Goal: Task Accomplishment & Management: Manage account settings

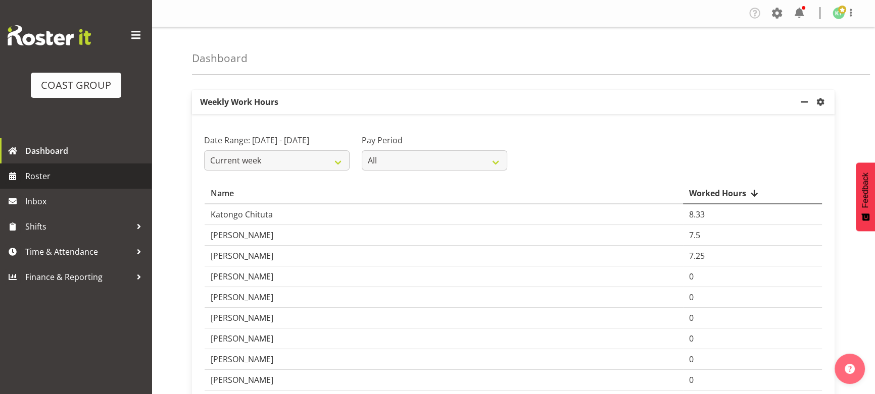
click at [48, 179] on span "Roster" at bounding box center [85, 176] width 121 height 15
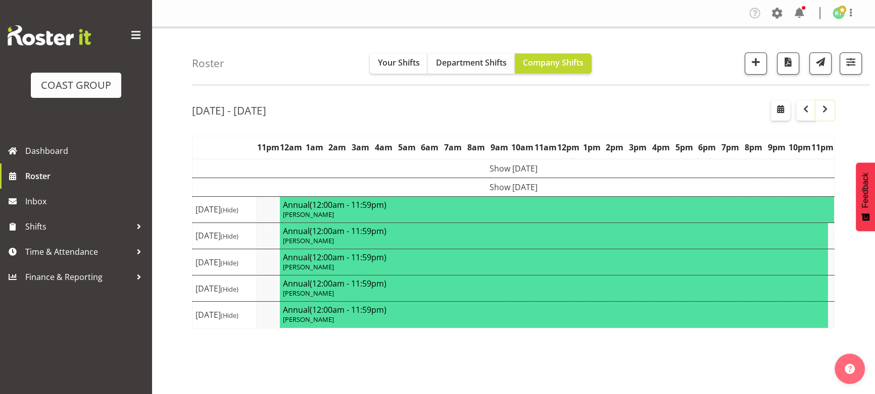
click at [826, 111] on span "button" at bounding box center [825, 109] width 12 height 12
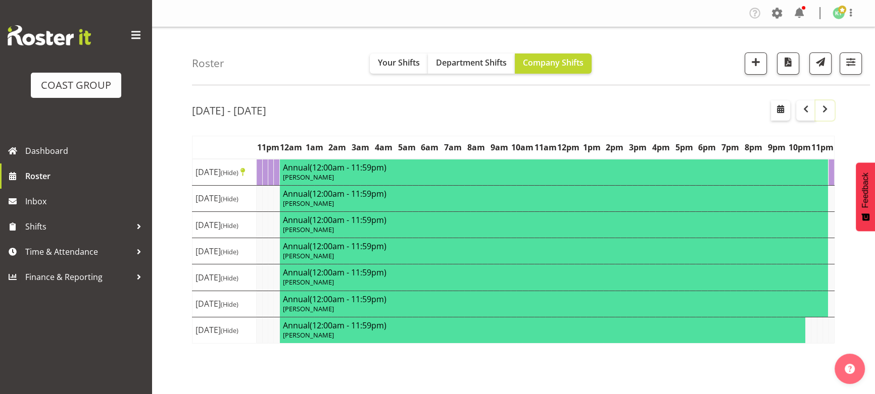
click at [832, 111] on button "button" at bounding box center [824, 110] width 19 height 20
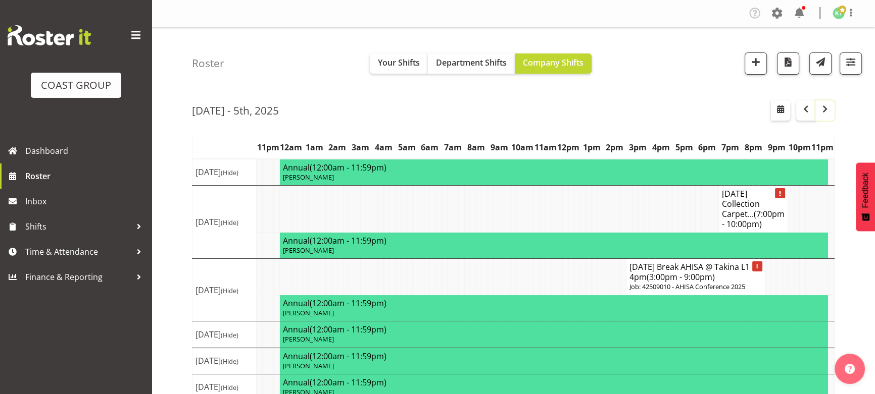
click at [829, 115] on button "button" at bounding box center [824, 110] width 19 height 20
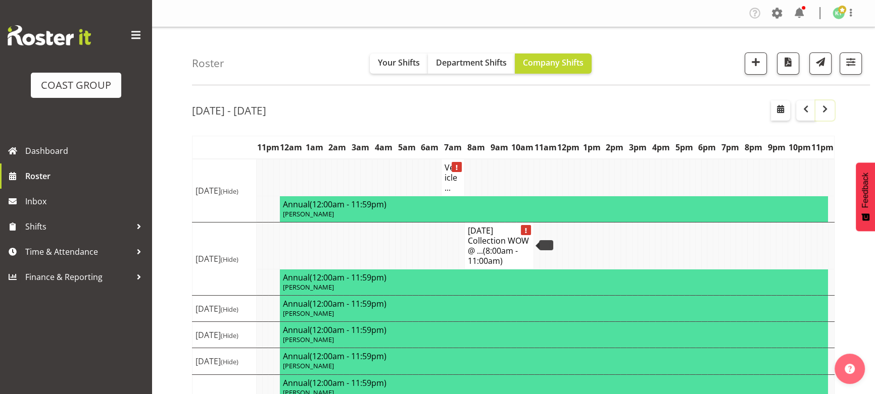
scroll to position [45, 0]
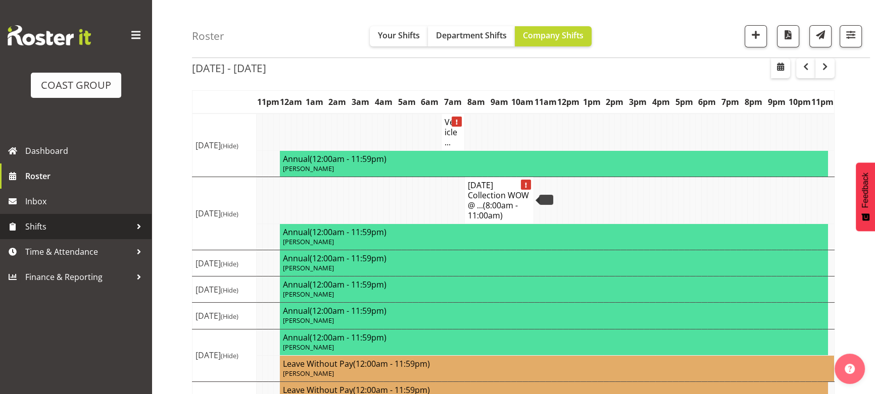
click at [78, 222] on span "Shifts" at bounding box center [78, 226] width 106 height 15
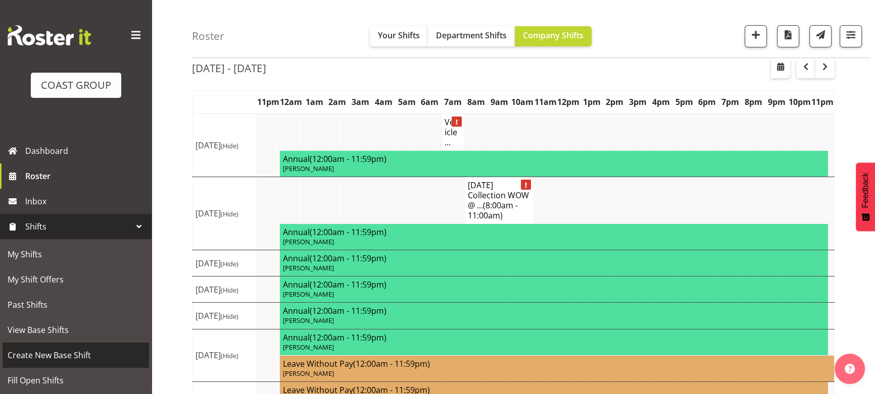
click at [69, 347] on link "Create New Base Shift" at bounding box center [76, 355] width 146 height 25
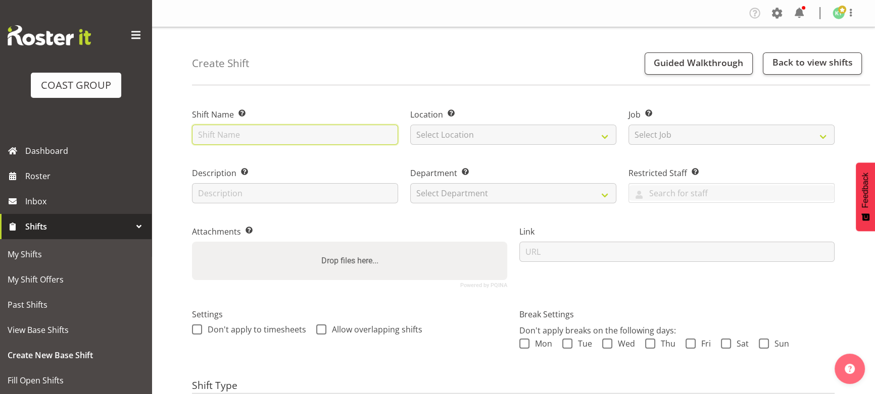
click at [297, 139] on input "text" at bounding box center [295, 135] width 206 height 20
type input "OCT 25 collection WOW @ TSB ANYTIME"
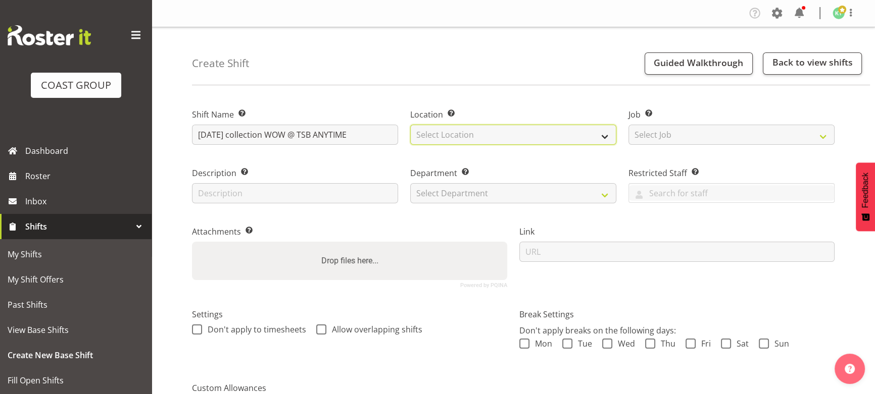
click at [447, 133] on select "Select Location EHS WLG DW WLG" at bounding box center [513, 135] width 206 height 20
click at [453, 144] on select "Select Location EHS WLG DW WLG" at bounding box center [513, 135] width 206 height 20
click at [459, 144] on div "Location Enter the location where the shift will occur. Select Location EHS WLG…" at bounding box center [513, 123] width 218 height 59
click at [459, 140] on select "Select Location EHS WLG DW WLG" at bounding box center [513, 135] width 206 height 20
select select "106"
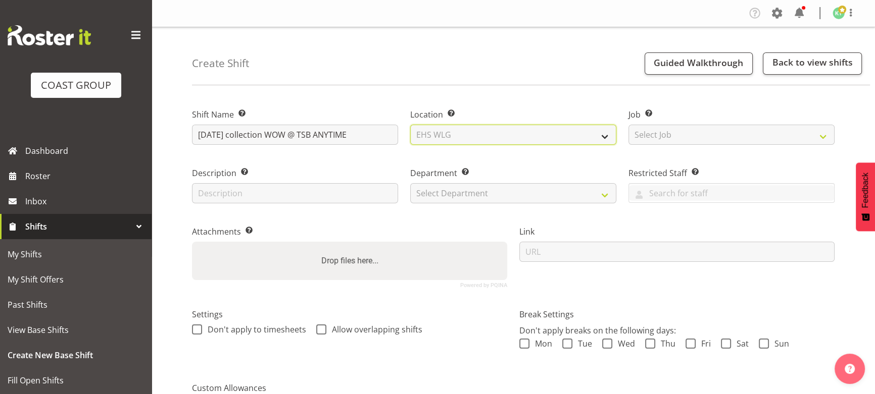
click at [410, 125] on select "Select Location EHS WLG DW WLG" at bounding box center [513, 135] width 206 height 20
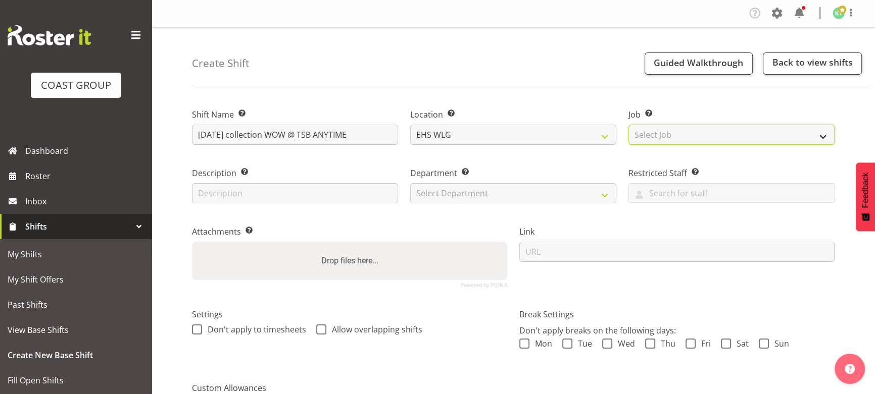
click at [650, 137] on select "Select Job Create new job 1 Carlton Events 1 Carlton Hamilton 1 Carlton Welling…" at bounding box center [731, 135] width 206 height 20
select select "8678"
click at [628, 125] on select "Select Job Create new job 1 Carlton Events 1 Carlton Hamilton 1 Carlton Welling…" at bounding box center [731, 135] width 206 height 20
click at [476, 192] on select "Select Department EHS WLG OPS DW WLG DW WLG SALES" at bounding box center [513, 193] width 206 height 20
select select "43"
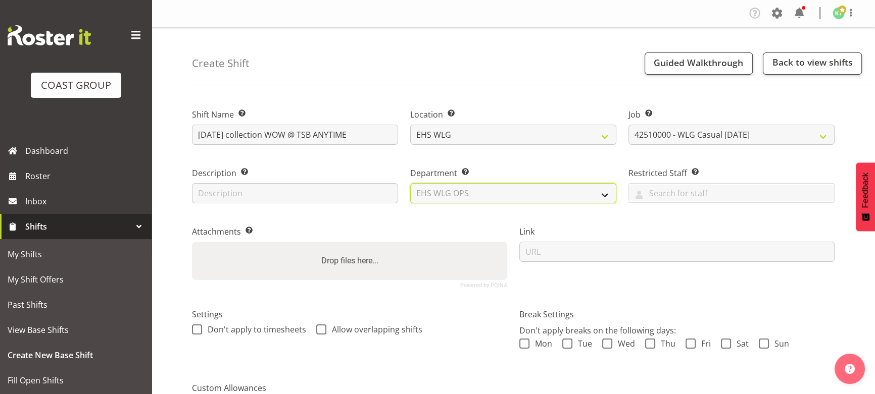
click at [410, 183] on select "Select Department EHS WLG OPS DW WLG DW WLG SALES" at bounding box center [513, 193] width 206 height 20
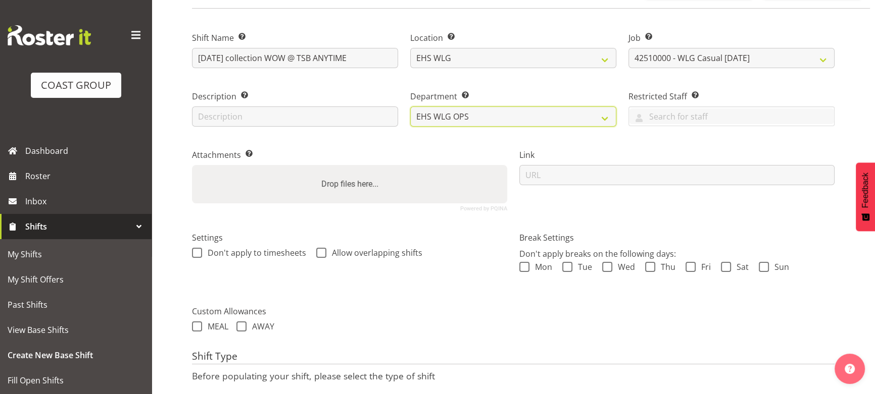
scroll to position [151, 0]
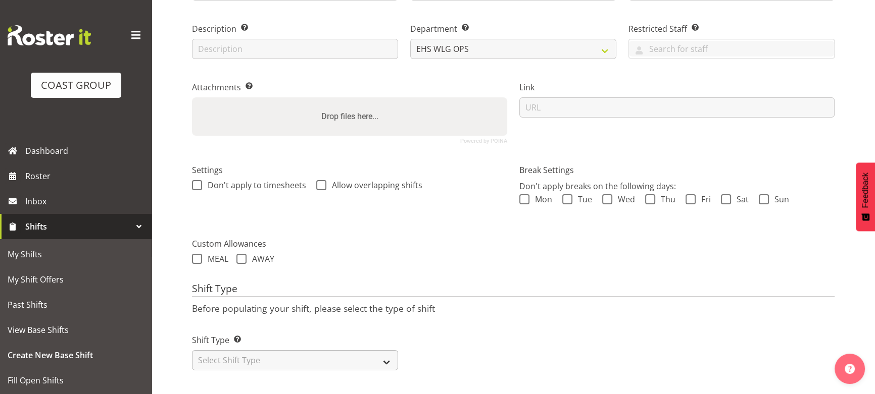
click at [347, 364] on div "Shift Type Shift Types: One Off – Select this if you would like a single shift …" at bounding box center [295, 348] width 218 height 57
click at [350, 350] on select "Select Shift Type One Off Shift Recurring Shift Rotating Shift" at bounding box center [295, 360] width 206 height 20
select select "one_off"
click at [192, 350] on select "Select Shift Type One Off Shift Recurring Shift Rotating Shift" at bounding box center [295, 360] width 206 height 20
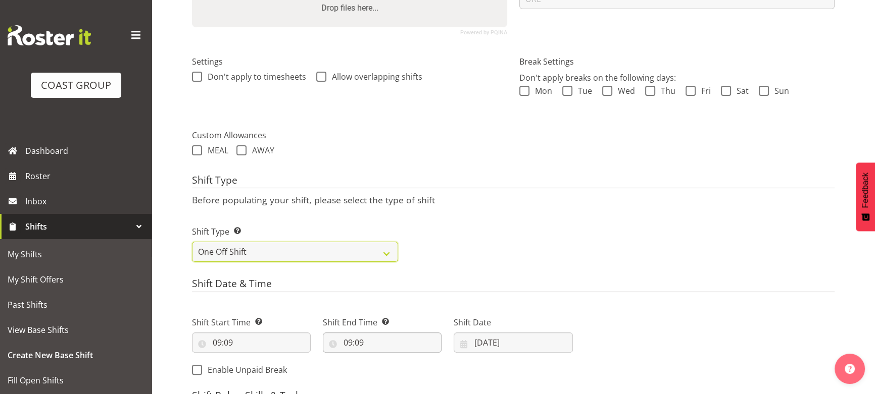
scroll to position [288, 0]
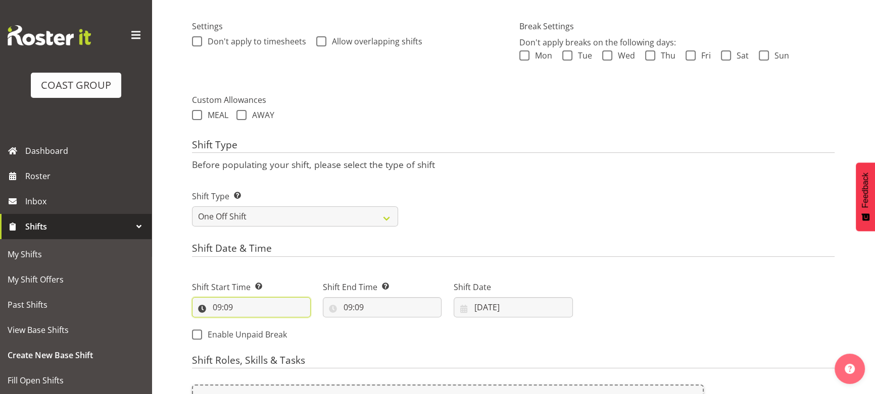
click at [267, 313] on input "09:09" at bounding box center [251, 307] width 119 height 20
drag, startPoint x: 291, startPoint y: 330, endPoint x: 287, endPoint y: 324, distance: 7.0
click at [291, 330] on select "00 01 02 03 04 05 06 07 08 09 10 11 12 13 14 15 16 17 18 19 20 21 22 23 24 25 2…" at bounding box center [287, 334] width 23 height 20
select select "0"
click at [276, 324] on select "00 01 02 03 04 05 06 07 08 09 10 11 12 13 14 15 16 17 18 19 20 21 22 23 24 25 2…" at bounding box center [287, 334] width 23 height 20
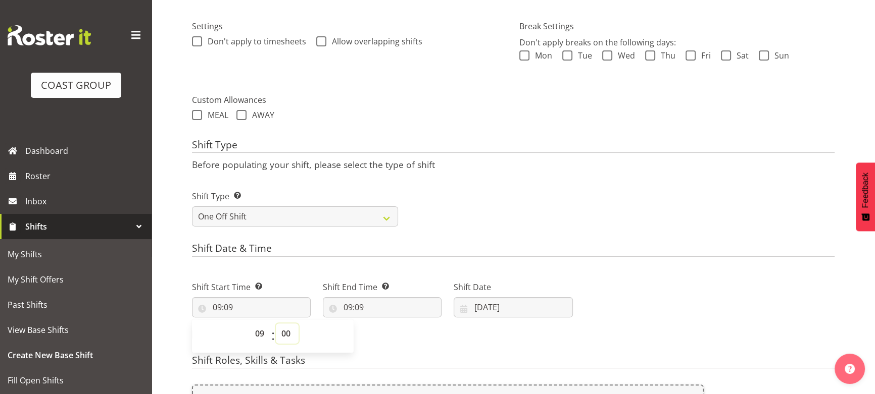
type input "09:00"
click at [261, 335] on select "00 01 02 03 04 05 06 07 08 09 10 11 12 13 14 15 16 17 18 19 20 21 22 23" at bounding box center [260, 334] width 23 height 20
select select "8"
click at [249, 324] on select "00 01 02 03 04 05 06 07 08 09 10 11 12 13 14 15 16 17 18 19 20 21 22 23" at bounding box center [260, 334] width 23 height 20
type input "08:00"
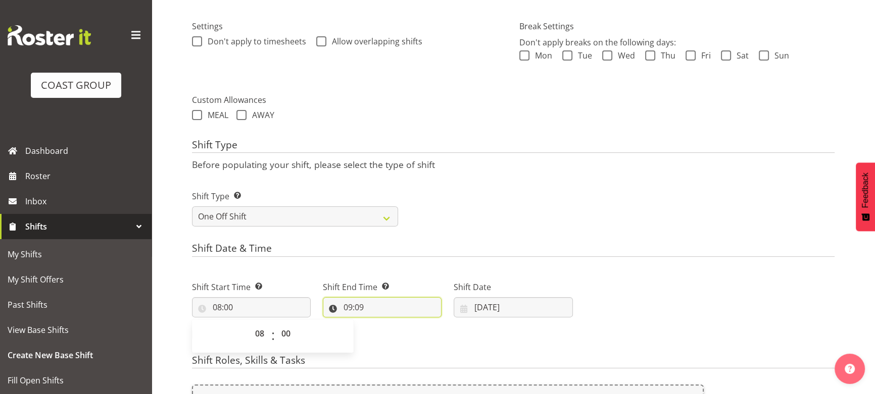
click at [378, 307] on input "09:09" at bounding box center [382, 307] width 119 height 20
click at [381, 332] on select "00 01 02 03 04 05 06 07 08 09 10 11 12 13 14 15 16 17 18 19 20 21 22 23" at bounding box center [391, 334] width 23 height 20
select select "12"
click at [380, 324] on select "00 01 02 03 04 05 06 07 08 09 10 11 12 13 14 15 16 17 18 19 20 21 22 23" at bounding box center [391, 334] width 23 height 20
type input "12:09"
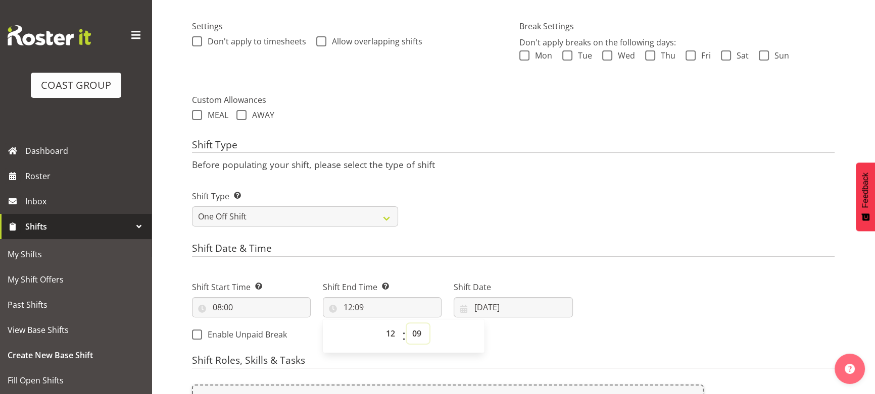
click at [420, 334] on select "00 01 02 03 04 05 06 07 08 09 10 11 12 13 14 15 16 17 18 19 20 21 22 23 24 25 2…" at bounding box center [418, 334] width 23 height 20
select select "0"
click at [407, 324] on select "00 01 02 03 04 05 06 07 08 09 10 11 12 13 14 15 16 17 18 19 20 21 22 23 24 25 2…" at bounding box center [418, 334] width 23 height 20
type input "12:00"
click at [525, 312] on input "17/09/2025" at bounding box center [513, 307] width 119 height 20
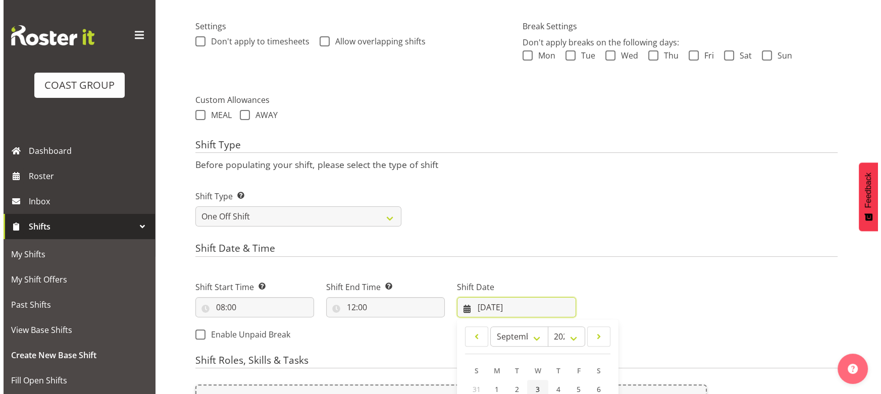
scroll to position [426, 0]
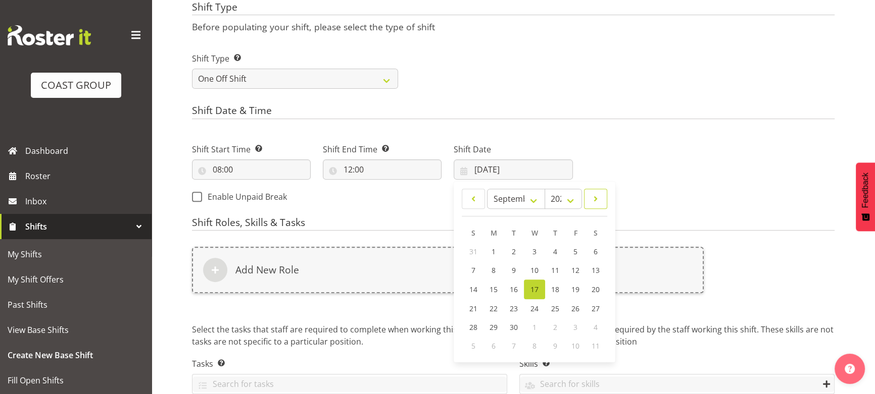
click at [605, 196] on link at bounding box center [595, 199] width 23 height 20
select select "9"
click at [540, 270] on link "8" at bounding box center [534, 270] width 20 height 19
type input "08/10/2025"
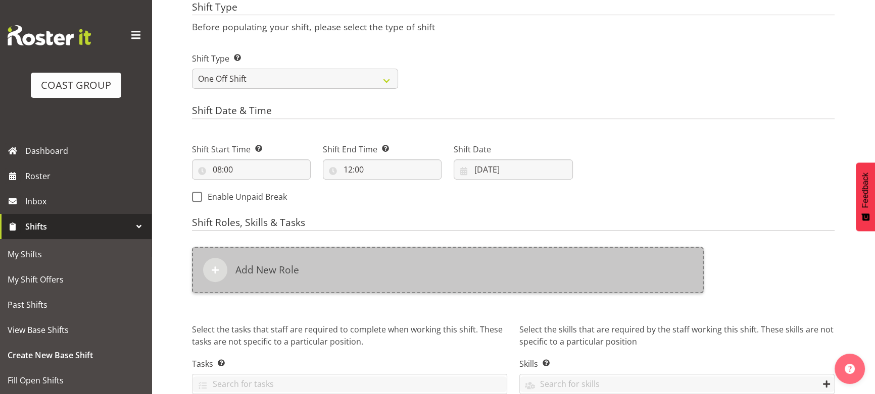
click at [523, 282] on div "Add New Role" at bounding box center [448, 270] width 512 height 46
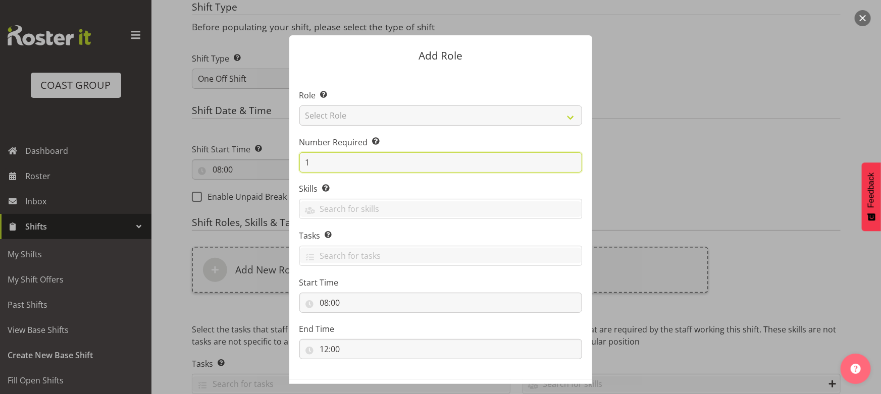
drag, startPoint x: 311, startPoint y: 162, endPoint x: 270, endPoint y: 168, distance: 41.9
click at [269, 169] on form "Add Role Role Select the role you wish to add to the shift. Select Role ACCOUNT…" at bounding box center [440, 197] width 485 height 374
type input "2"
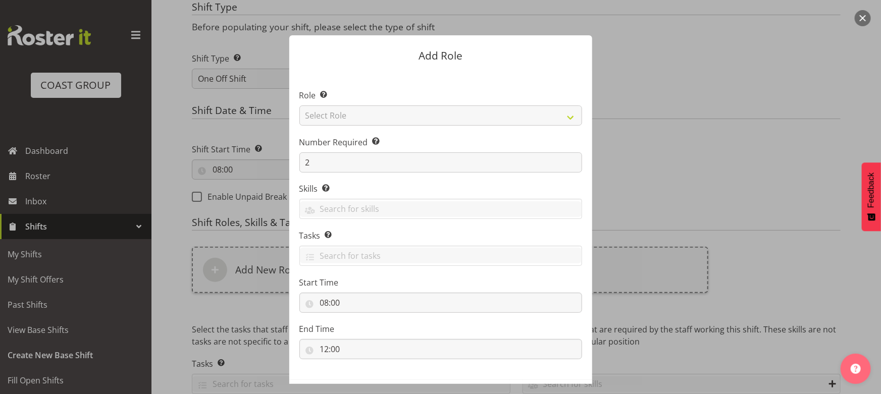
click at [401, 126] on section "Role Select the role you wish to add to the shift. Select Role ACCOUNT MANAGER …" at bounding box center [440, 225] width 303 height 309
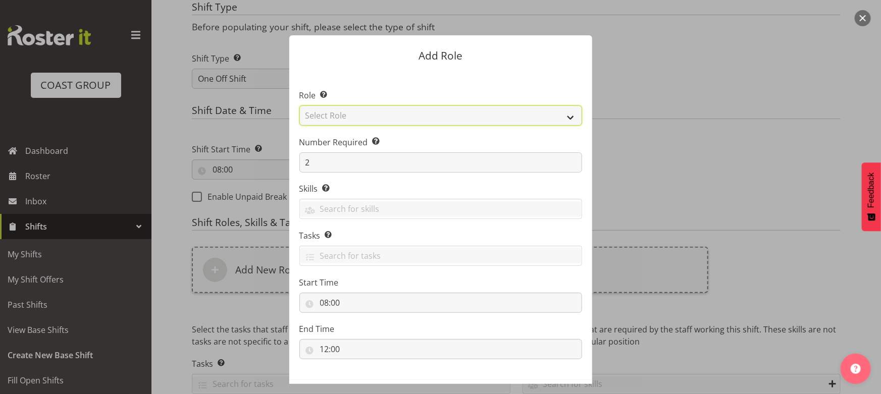
click at [403, 123] on select "Select Role ACCOUNT MANAGER ACCOUNT MANAGER DW ACCOUNTS AKL DIANNA VEHICLES AKL…" at bounding box center [440, 116] width 283 height 20
select select "191"
click at [299, 106] on select "Select Role ACCOUNT MANAGER ACCOUNT MANAGER DW ACCOUNTS AKL DIANNA VEHICLES AKL…" at bounding box center [440, 116] width 283 height 20
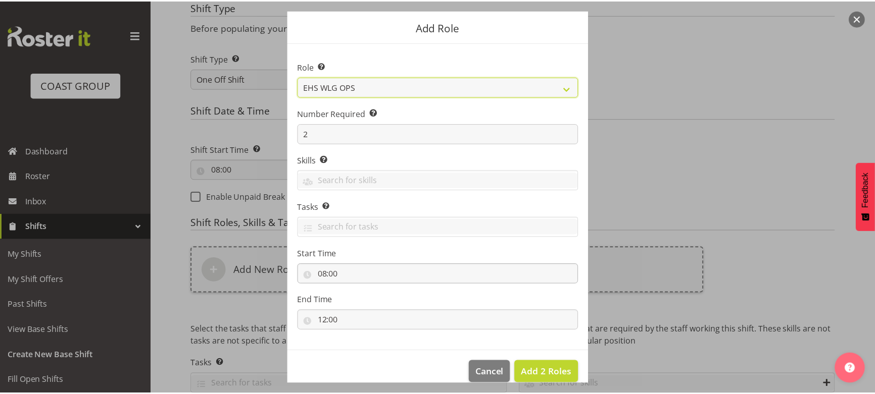
scroll to position [43, 0]
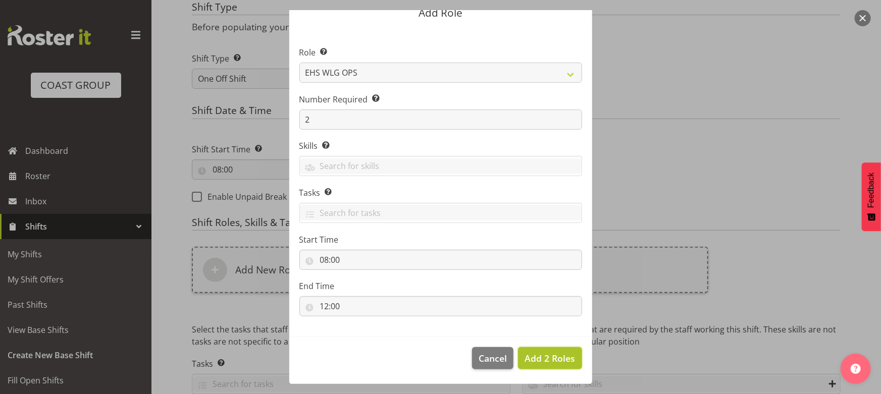
click at [533, 364] on button "Add 2 Roles" at bounding box center [550, 358] width 64 height 22
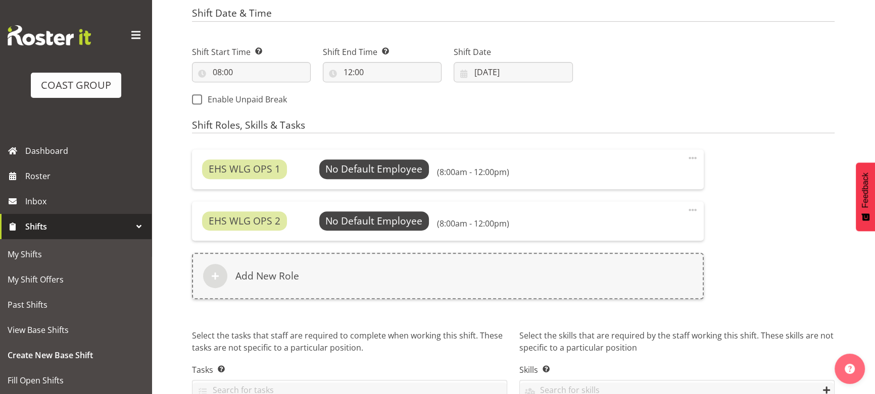
scroll to position [578, 0]
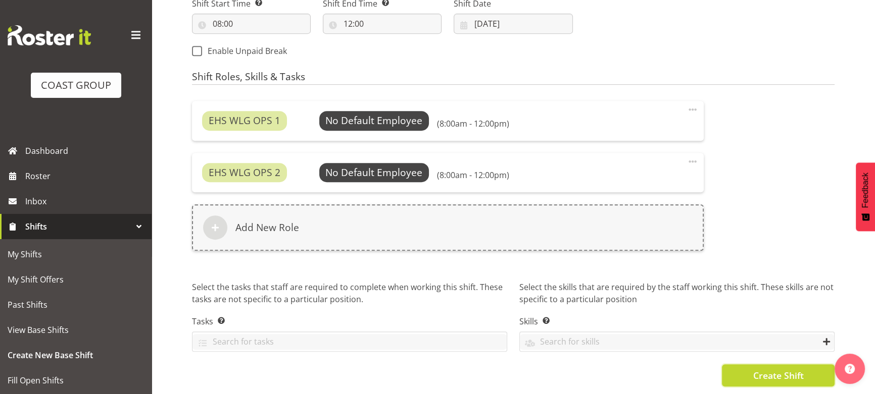
click at [768, 369] on span "Create Shift" at bounding box center [777, 375] width 51 height 13
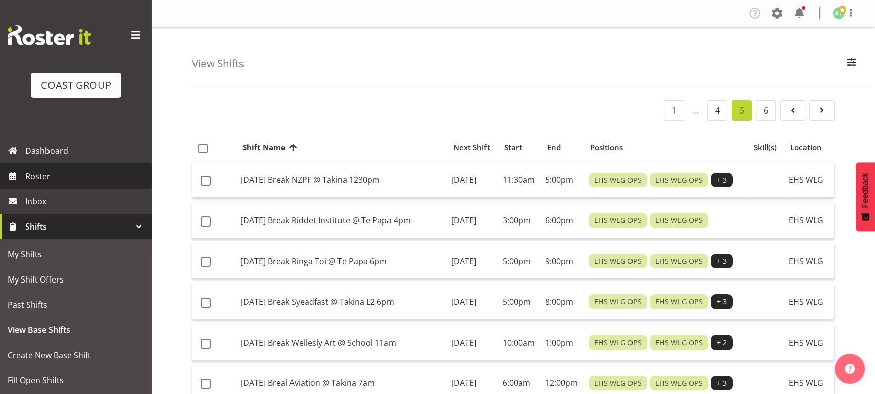
click at [41, 177] on span "Roster" at bounding box center [85, 176] width 121 height 15
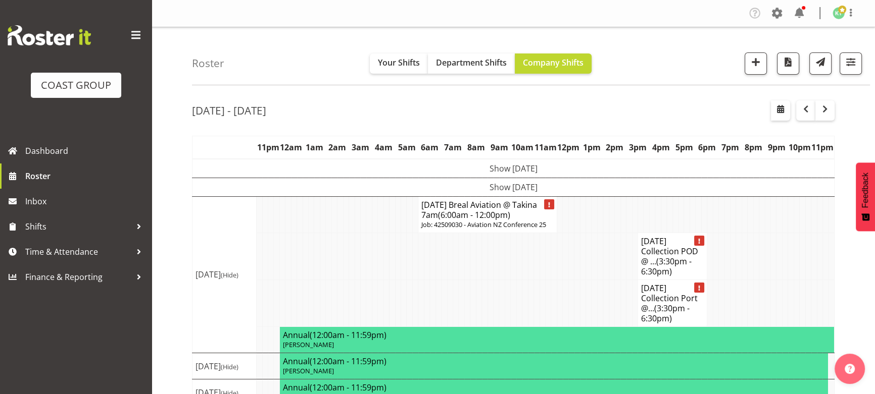
scroll to position [102, 0]
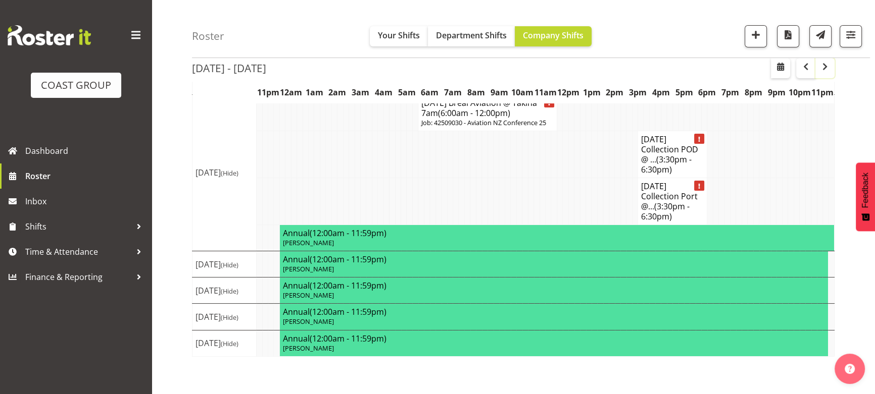
click at [824, 73] on span "button" at bounding box center [824, 67] width 3 height 13
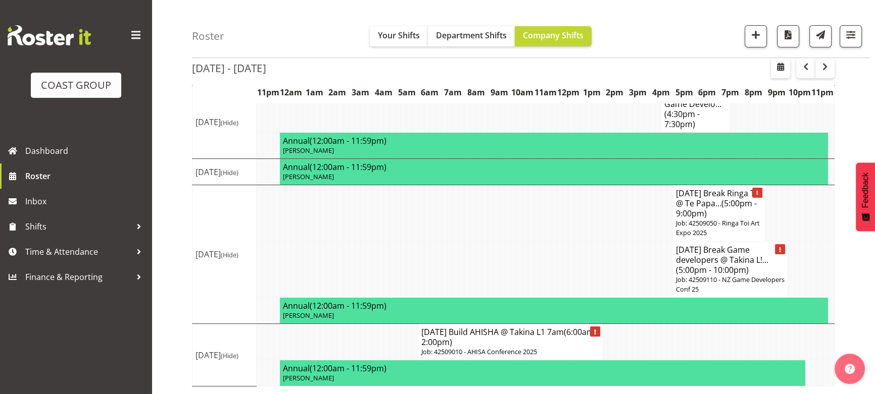
scroll to position [286, 0]
click at [88, 227] on span "Shifts" at bounding box center [78, 226] width 106 height 15
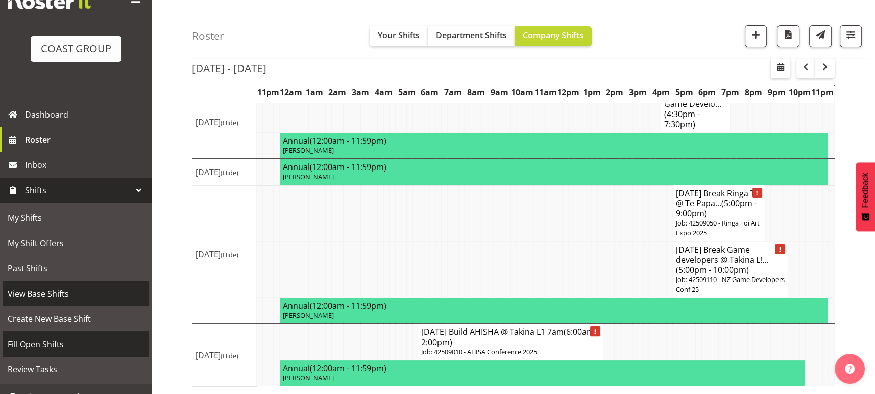
scroll to position [45, 0]
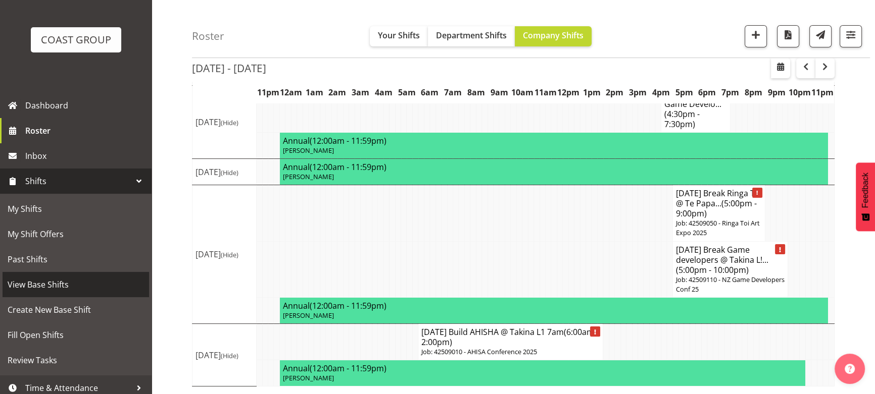
click at [90, 283] on span "View Base Shifts" at bounding box center [76, 284] width 136 height 15
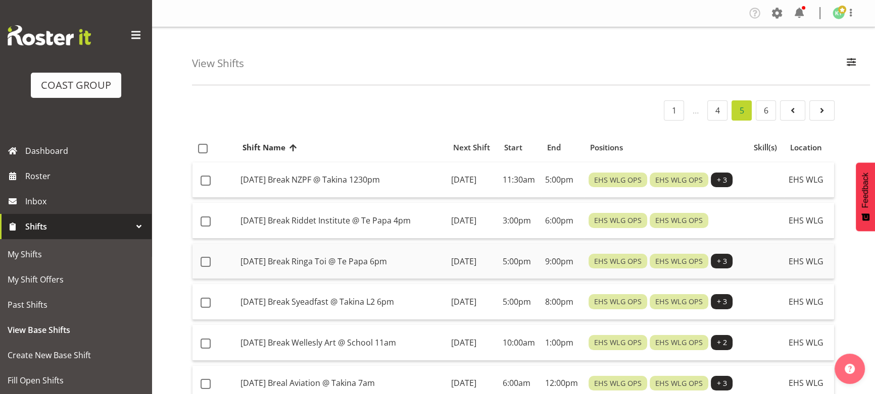
click at [401, 280] on td "[DATE] Break Ringa Toi @ Te Papa 6pm" at bounding box center [341, 262] width 211 height 36
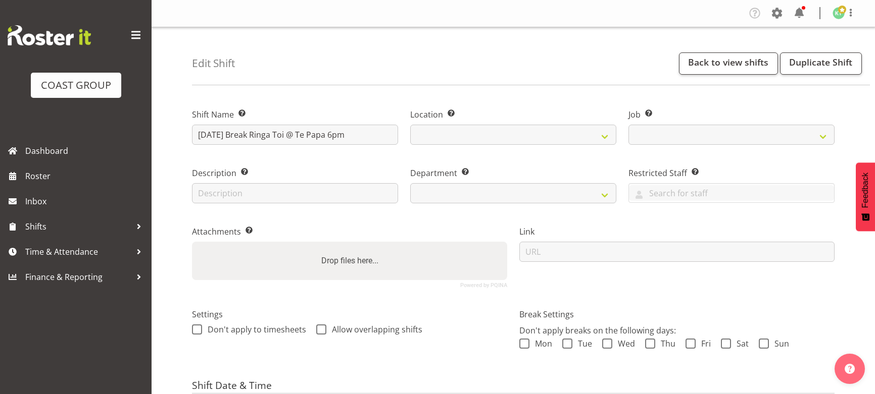
select select
select select "9129"
select select
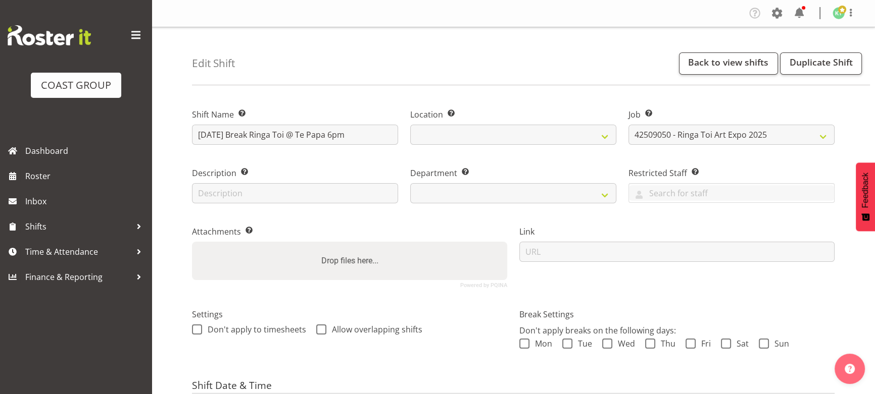
select select
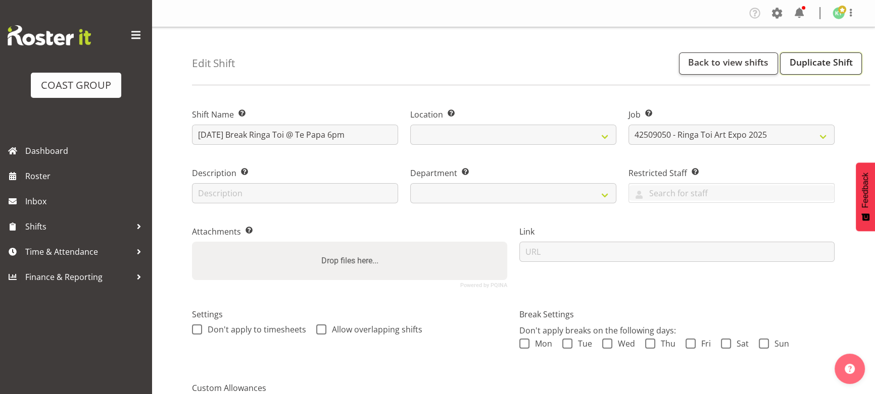
select select
click at [799, 66] on link "Duplicate Shift" at bounding box center [821, 64] width 82 height 22
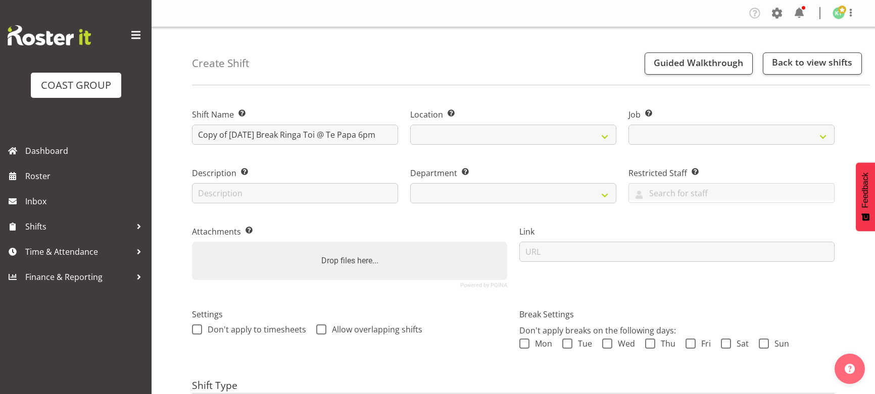
select select
select select "9129"
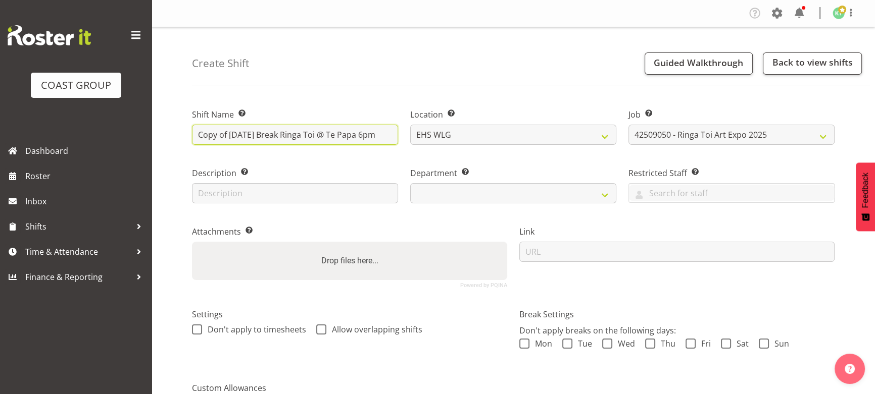
drag, startPoint x: 230, startPoint y: 133, endPoint x: 199, endPoint y: 152, distance: 35.3
click at [199, 152] on div "Shift Name Enter a name for the shift (e.g. Day Shift). Copy of SEP 25 Break Ri…" at bounding box center [295, 123] width 218 height 59
select select
type input "[DATE] Break Ringa Toi @ Te Papa 6pm"
select select
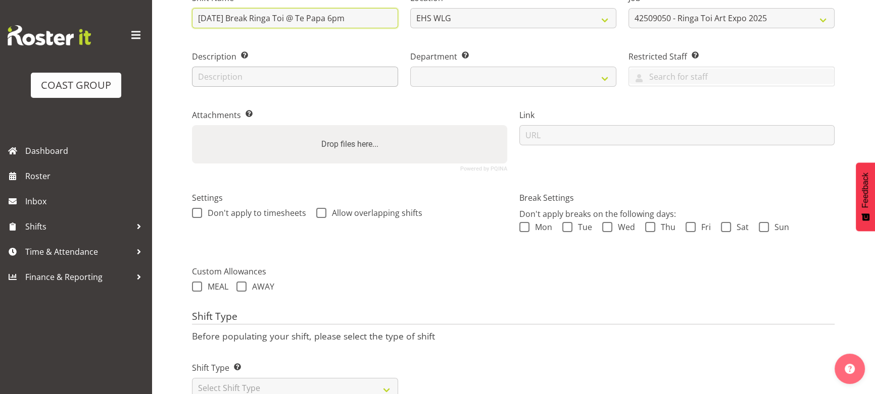
scroll to position [59, 0]
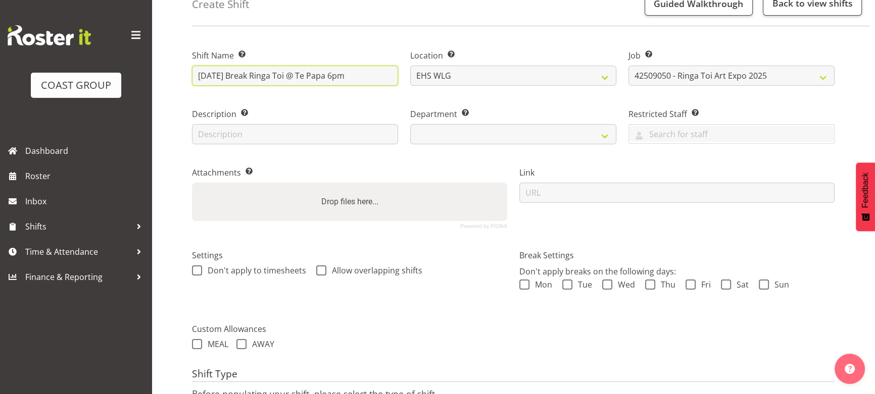
click at [323, 78] on input "[DATE] Break Ringa Toi @ Te Papa 6pm" at bounding box center [295, 76] width 206 height 20
click at [281, 76] on input "[DATE] Break Ringa Toi @ Te Papa 6pm" at bounding box center [295, 76] width 206 height 20
drag, startPoint x: 351, startPoint y: 75, endPoint x: 399, endPoint y: 79, distance: 47.6
click at [399, 79] on div "Shift Name Enter a name for the shift (e.g. Day Shift). SEP 25 Break Ringa Toi …" at bounding box center [295, 64] width 218 height 59
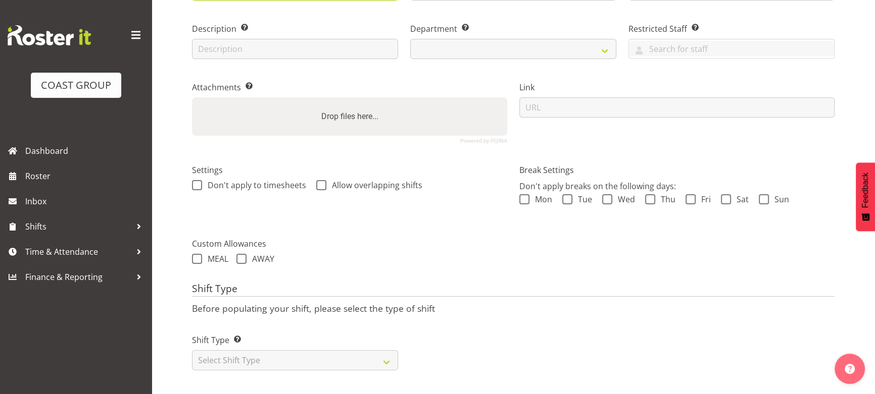
scroll to position [151, 0]
type input "SEP 25 Break Ringa Toi STAGE @ Te Papa 7am"
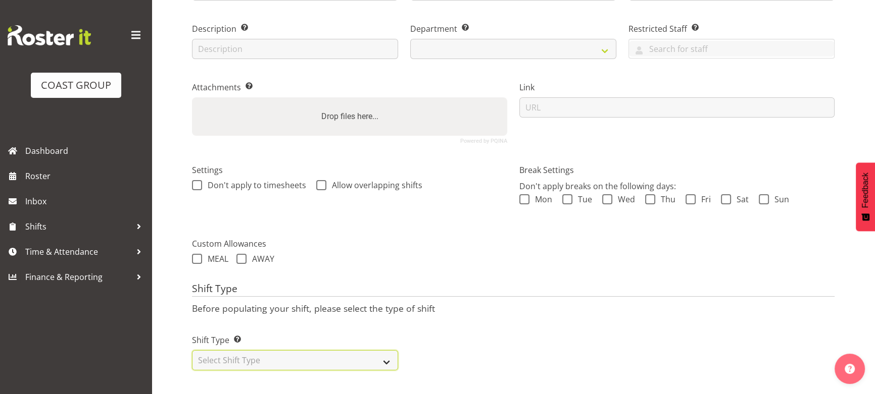
click at [347, 350] on select "Select Shift Type One Off Shift Recurring Shift Rotating Shift" at bounding box center [295, 360] width 206 height 20
select select "one_off"
click at [192, 350] on select "Select Shift Type One Off Shift Recurring Shift Rotating Shift" at bounding box center [295, 360] width 206 height 20
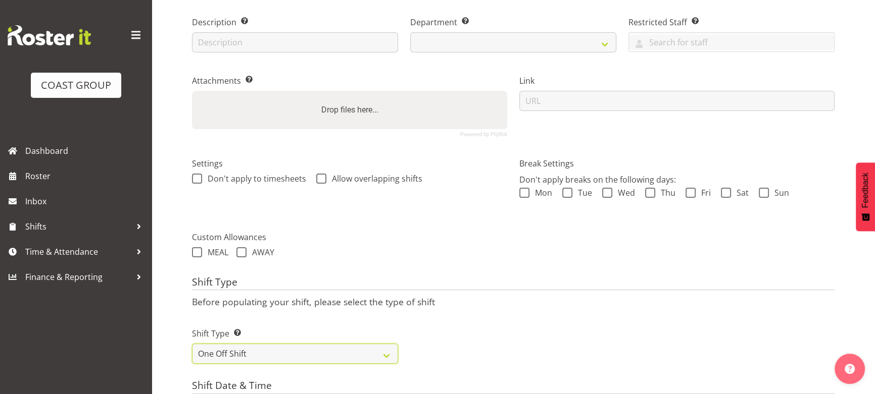
scroll to position [380, 0]
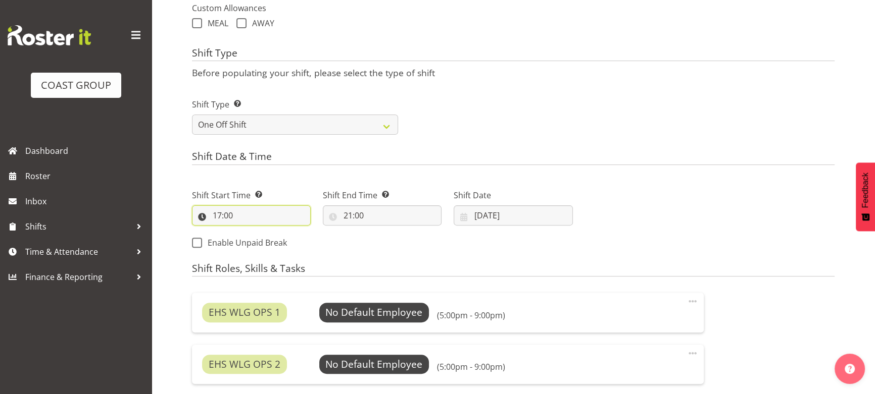
click at [261, 212] on input "17:00" at bounding box center [251, 216] width 119 height 20
click at [259, 245] on select "00 01 02 03 04 05 06 07 08 09 10 11 12 13 14 15 16 17 18 19 20 21 22 23" at bounding box center [260, 242] width 23 height 20
select select "6"
click at [249, 232] on select "00 01 02 03 04 05 06 07 08 09 10 11 12 13 14 15 16 17 18 19 20 21 22 23" at bounding box center [260, 242] width 23 height 20
type input "06:00"
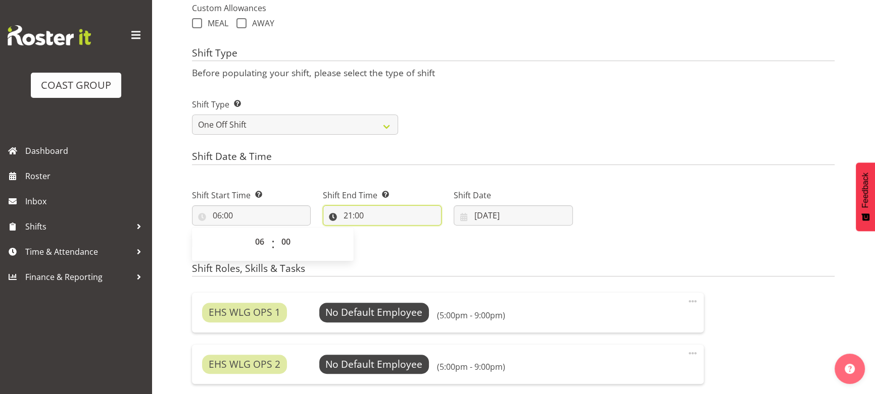
click at [371, 216] on input "21:00" at bounding box center [382, 216] width 119 height 20
click at [391, 239] on select "00 01 02 03 04 05 06 07 08 09 10 11 12 13 14 15 16 17 18 19 20 21 22 23" at bounding box center [391, 242] width 23 height 20
select select "10"
click at [380, 232] on select "00 01 02 03 04 05 06 07 08 09 10 11 12 13 14 15 16 17 18 19 20 21 22 23" at bounding box center [391, 242] width 23 height 20
type input "10:00"
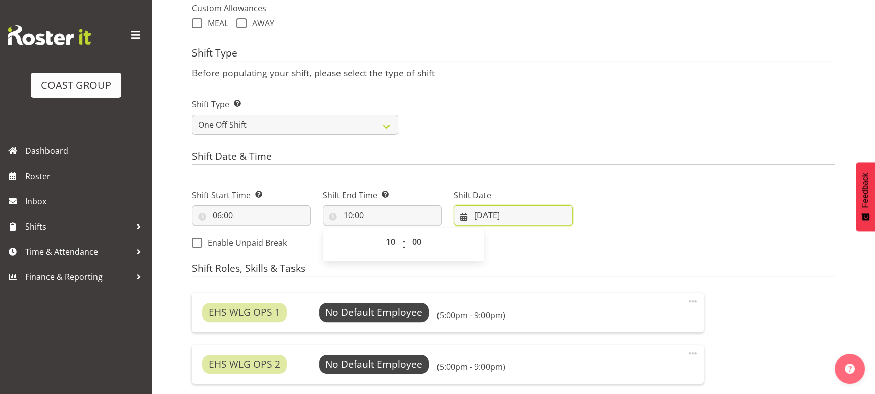
click at [502, 215] on input "27/09/2025" at bounding box center [513, 216] width 119 height 20
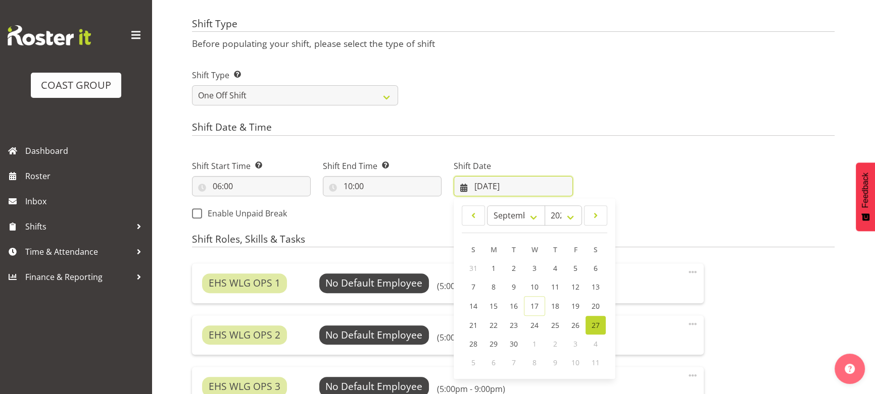
scroll to position [518, 0]
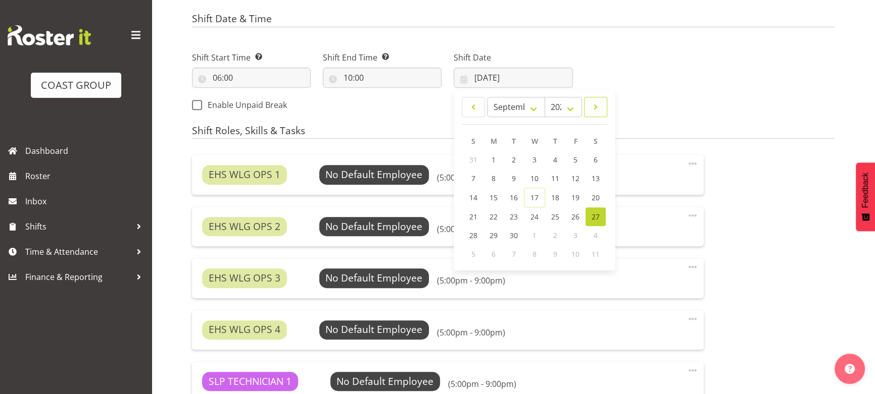
click at [595, 107] on span at bounding box center [595, 107] width 10 height 12
select select "9"
click at [549, 159] on link "2" at bounding box center [554, 159] width 20 height 19
type input "02/10/2025"
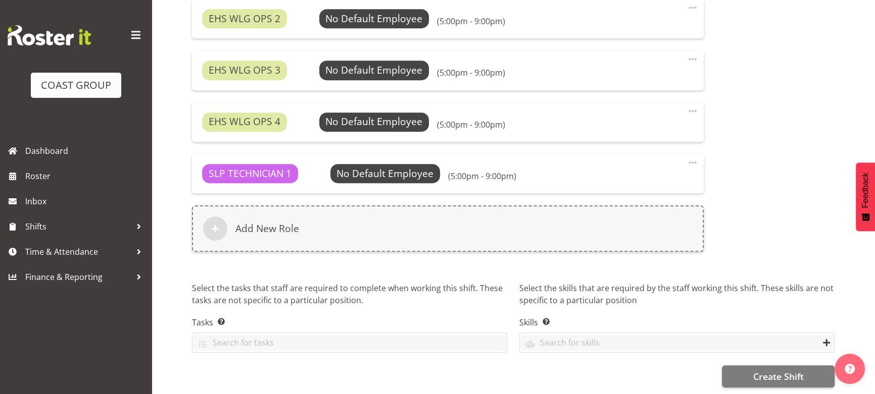
scroll to position [733, 0]
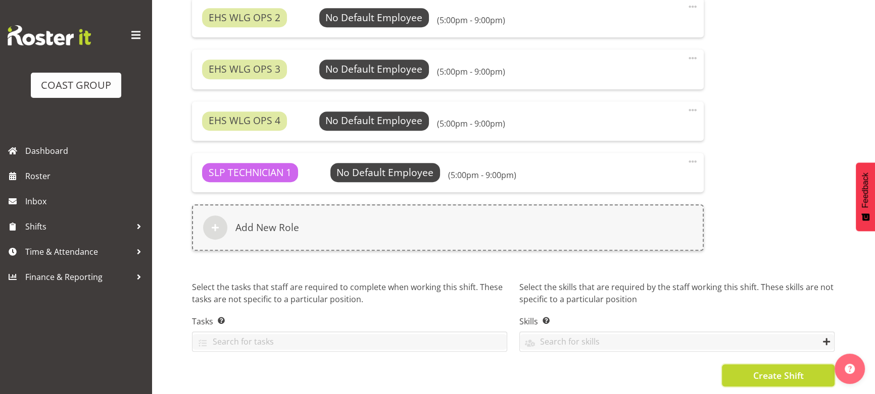
click at [791, 369] on span "Create Shift" at bounding box center [777, 375] width 51 height 13
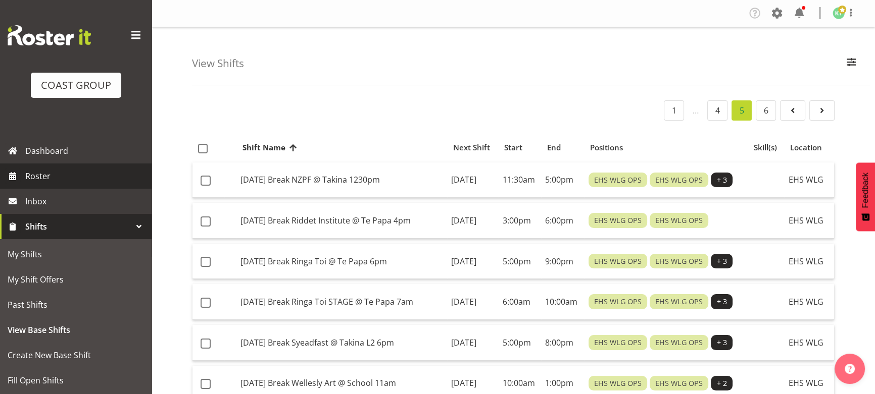
click at [86, 171] on span "Roster" at bounding box center [85, 176] width 121 height 15
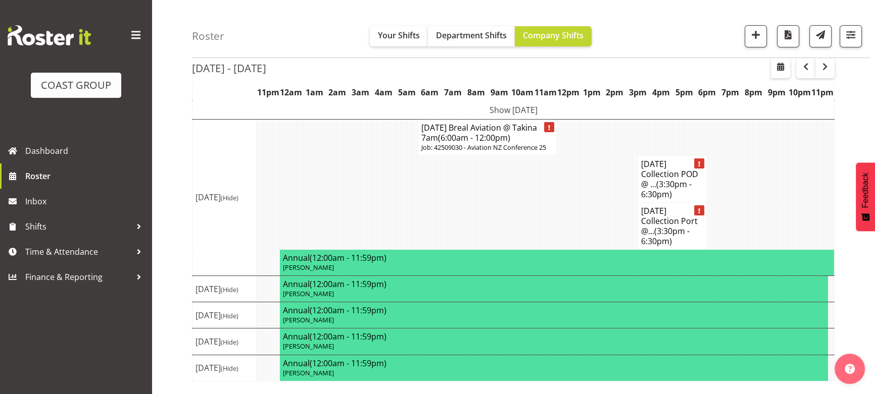
scroll to position [102, 0]
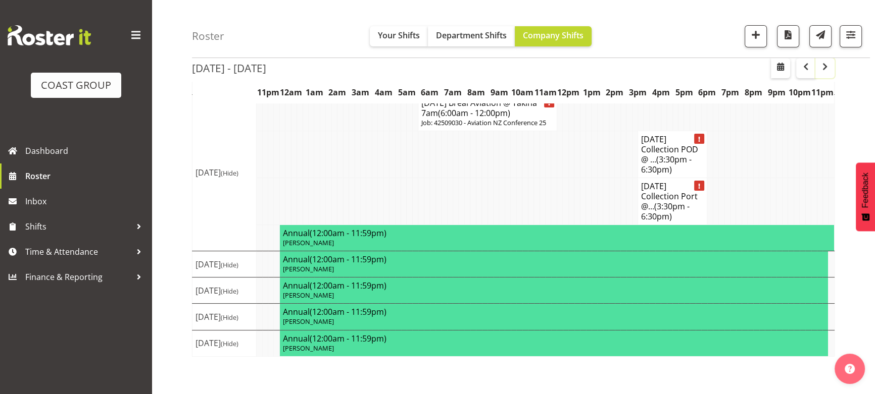
click at [830, 64] on span "button" at bounding box center [825, 67] width 12 height 12
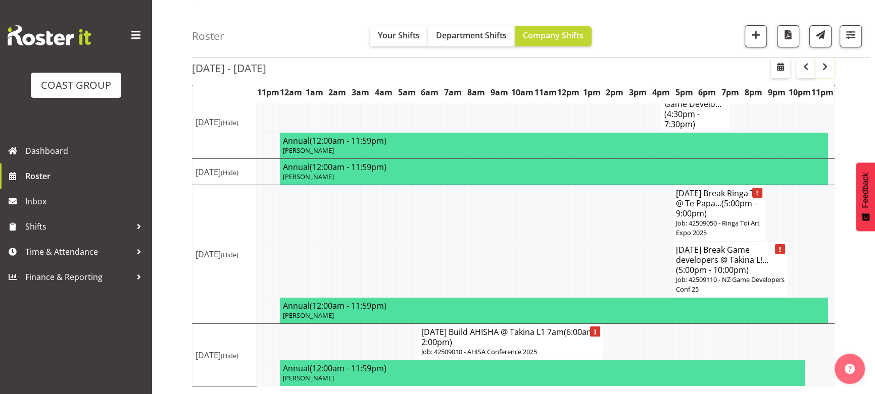
scroll to position [289, 0]
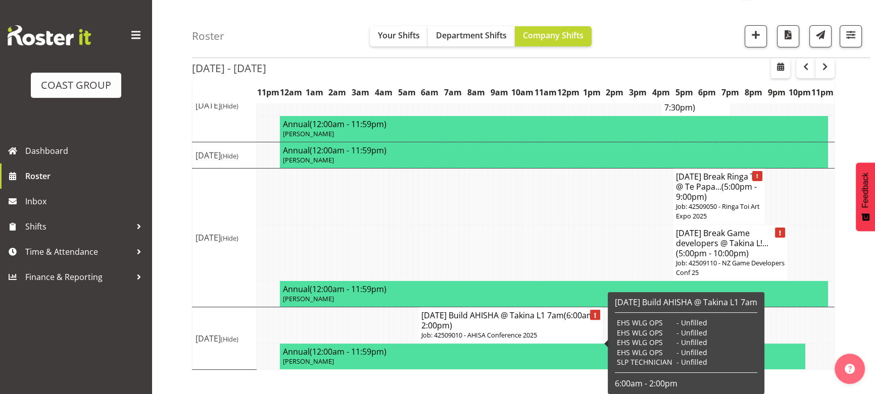
click at [496, 340] on p "Job: 42509010 - AHISA Conference 2025" at bounding box center [510, 336] width 178 height 10
click at [475, 331] on h4 "[DATE] Build AHISHA @ Takina L1 7am (6:00am - 2:00pm)" at bounding box center [510, 321] width 178 height 20
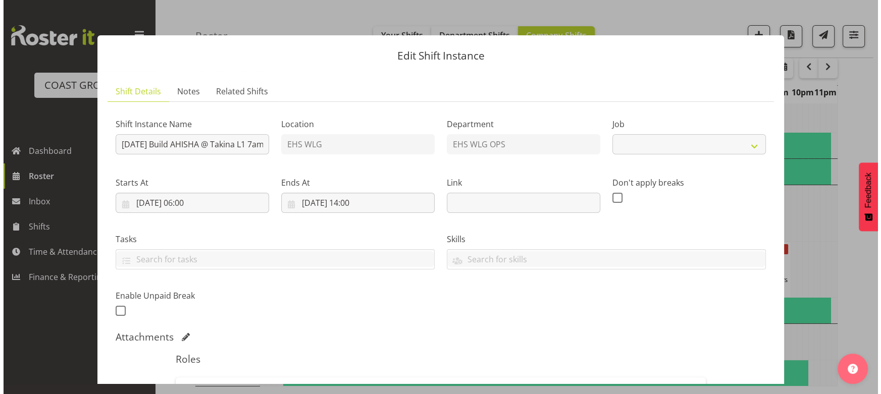
scroll to position [280, 0]
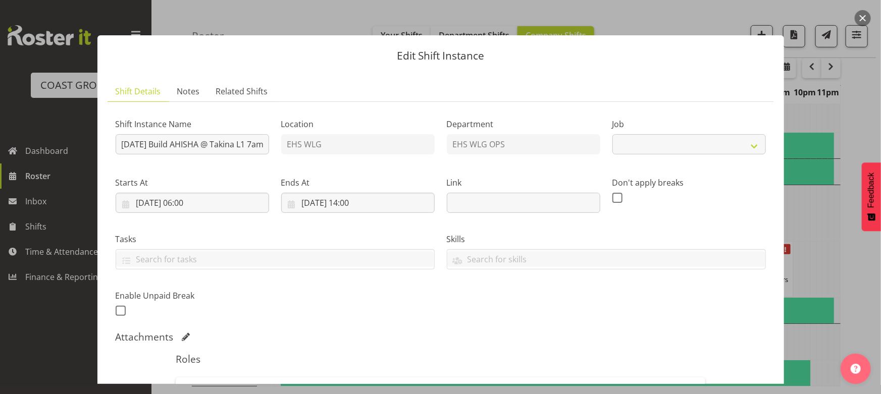
select select "8963"
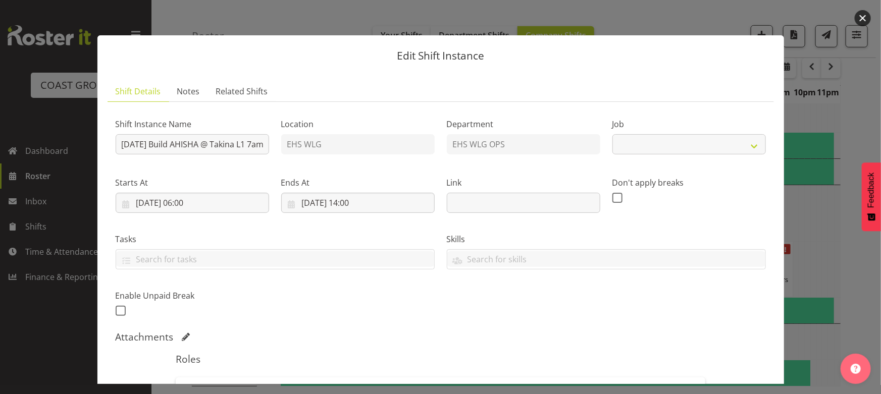
select select "8963"
click at [860, 22] on button "button" at bounding box center [863, 18] width 16 height 16
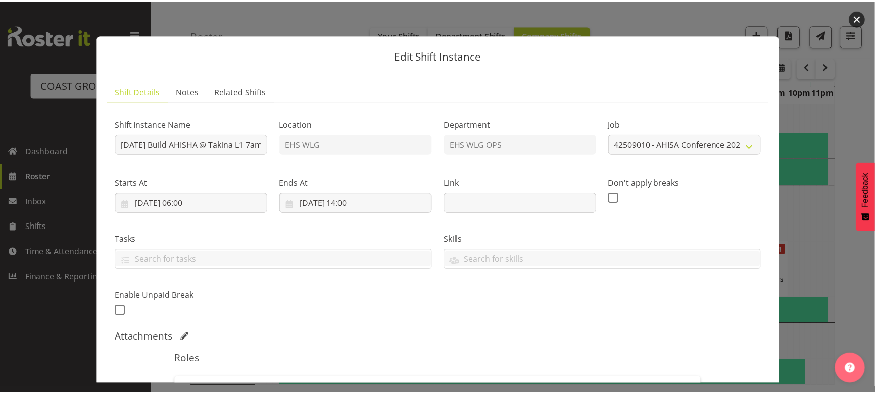
scroll to position [285, 0]
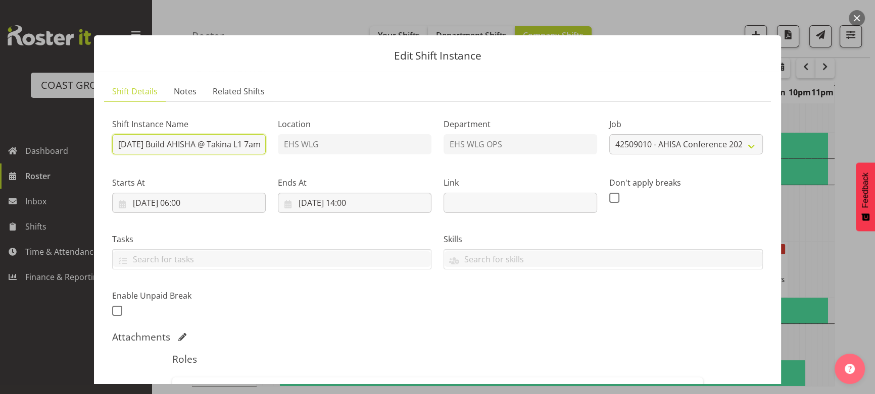
click at [248, 152] on input "[DATE] Build AHISHA @ Takina L1 7am" at bounding box center [189, 144] width 154 height 20
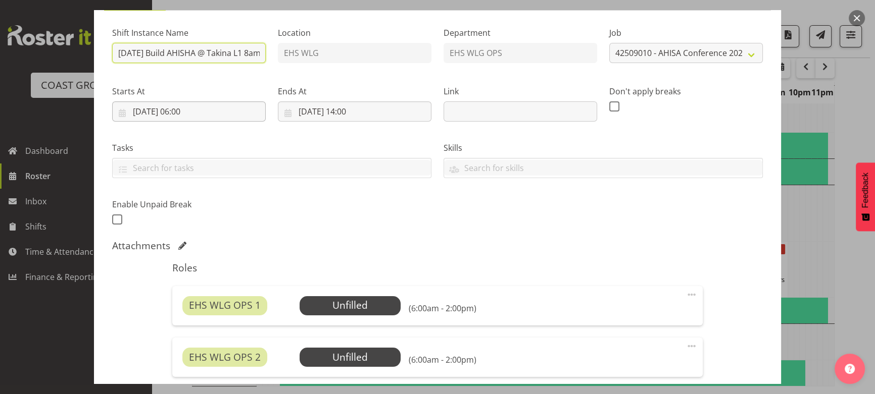
type input "[DATE] Build AHISHA @ Takina L1 8am"
click at [203, 114] on input "[DATE] 06:00" at bounding box center [189, 112] width 154 height 20
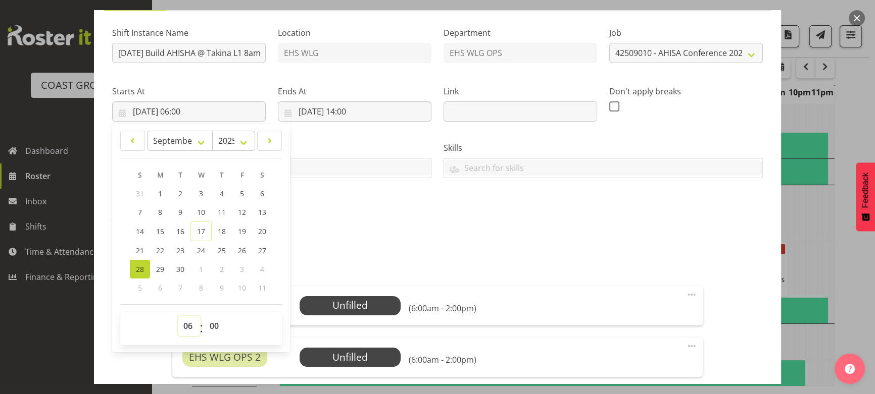
click at [193, 324] on select "00 01 02 03 04 05 06 07 08 09 10 11 12 13 14 15 16 17 18 19 20 21 22 23" at bounding box center [189, 326] width 23 height 20
select select "7"
click at [178, 316] on select "00 01 02 03 04 05 06 07 08 09 10 11 12 13 14 15 16 17 18 19 20 21 22 23" at bounding box center [189, 326] width 23 height 20
type input "[DATE] 07:00"
drag, startPoint x: 371, startPoint y: 115, endPoint x: 384, endPoint y: 164, distance: 50.6
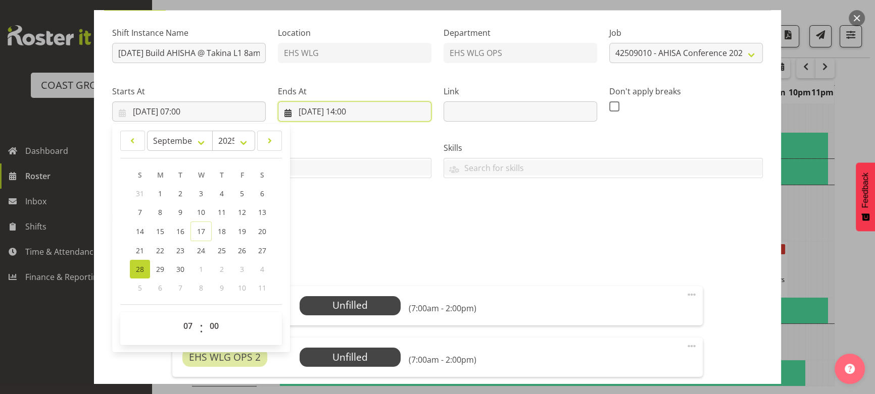
click at [372, 115] on input "[DATE] 14:00" at bounding box center [355, 112] width 154 height 20
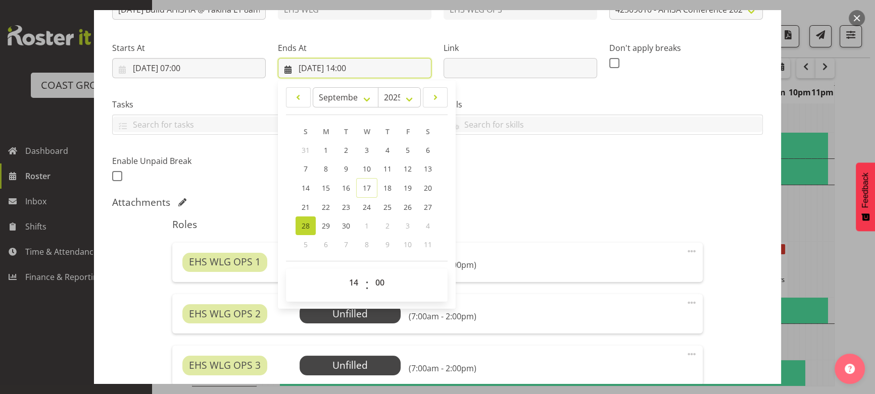
scroll to position [183, 0]
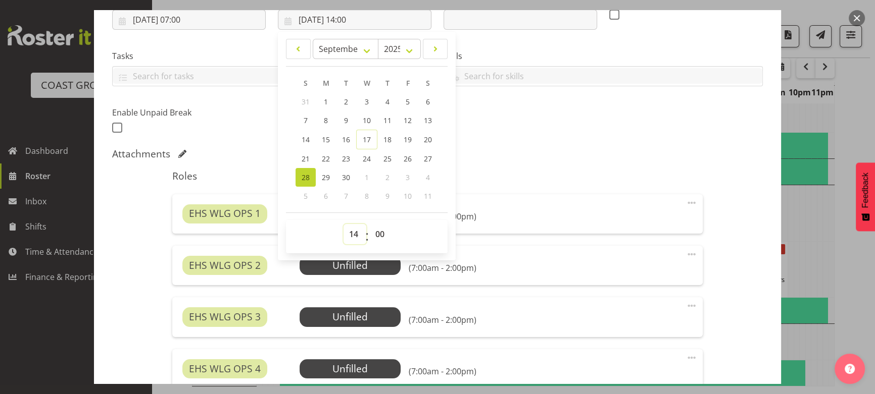
click at [355, 236] on select "00 01 02 03 04 05 06 07 08 09 10 11 12 13 14 15 16 17 18 19 20 21 22 23" at bounding box center [354, 234] width 23 height 20
select select "16"
click at [343, 224] on select "00 01 02 03 04 05 06 07 08 09 10 11 12 13 14 15 16 17 18 19 20 21 22 23" at bounding box center [354, 234] width 23 height 20
type input "[DATE] 16:00"
click at [581, 170] on h5 "Roles" at bounding box center [437, 176] width 530 height 12
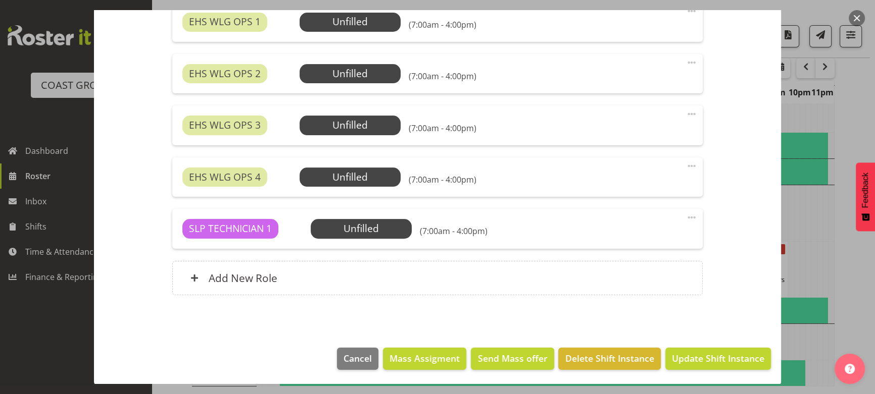
scroll to position [289, 0]
click at [695, 360] on span "Update Shift Instance" at bounding box center [718, 358] width 92 height 13
